Goal: Navigation & Orientation: Find specific page/section

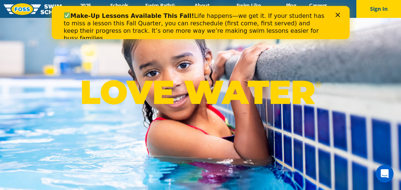
click at [339, 16] on polygon "Close" at bounding box center [337, 15] width 4 height 4
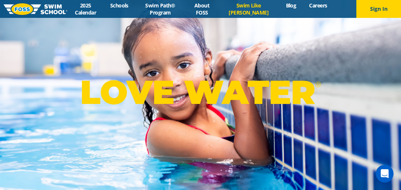
click at [249, 8] on link "Swim Like [PERSON_NAME]" at bounding box center [249, 9] width 62 height 14
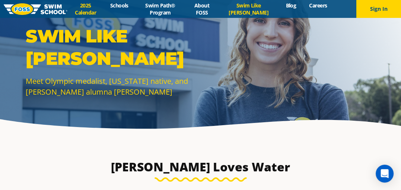
click at [82, 9] on link "2025 Calendar" at bounding box center [85, 9] width 36 height 14
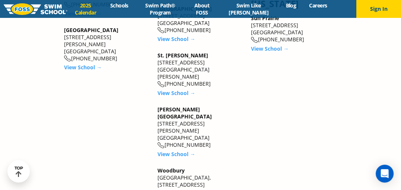
scroll to position [1305, 0]
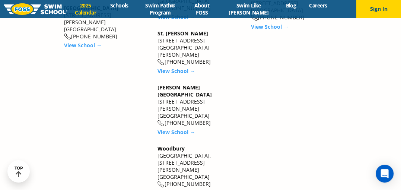
click at [87, 5] on link "2025 Calendar" at bounding box center [85, 9] width 36 height 14
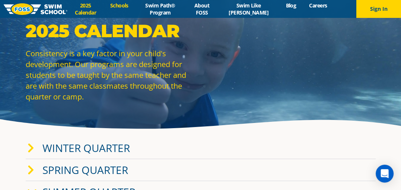
click at [126, 6] on link "Schools" at bounding box center [119, 5] width 31 height 7
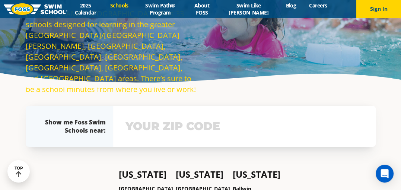
scroll to position [37, 0]
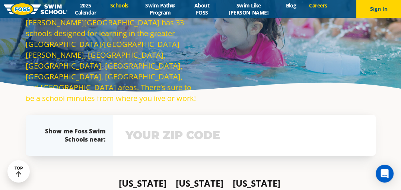
click at [314, 5] on link "Careers" at bounding box center [318, 5] width 31 height 7
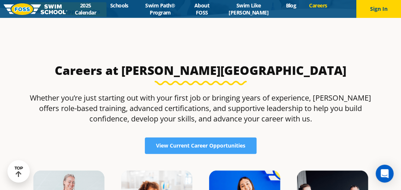
scroll to position [112, 0]
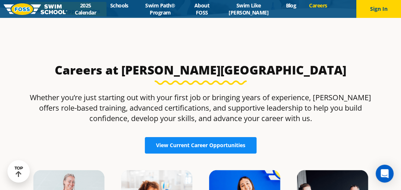
click at [192, 150] on link "View Current Career Opportunities" at bounding box center [201, 145] width 112 height 16
